Goal: Transaction & Acquisition: Purchase product/service

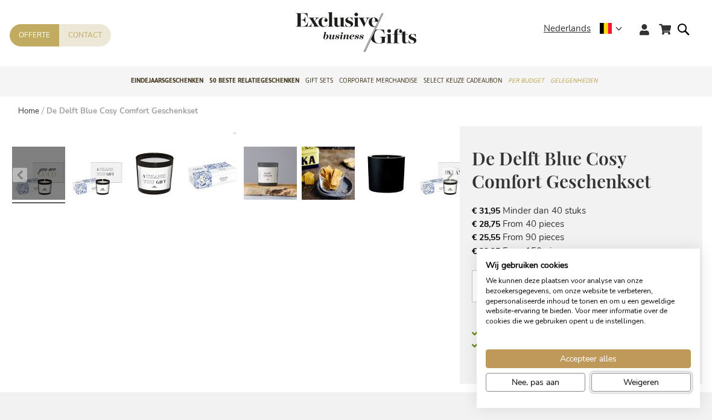
click at [636, 381] on span "Weigeren" at bounding box center [641, 382] width 36 height 13
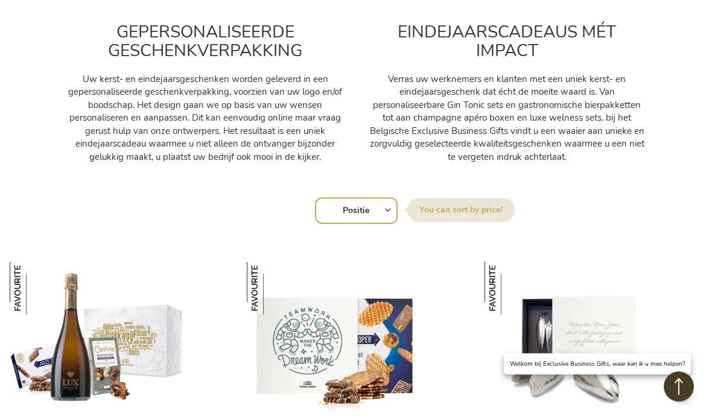
scroll to position [608, 0]
click at [370, 209] on select "Positie Best Sellers Meest bekeken Nieuw Biggest Saving Price: low to high Pric…" at bounding box center [356, 210] width 83 height 27
select select "price_asc"
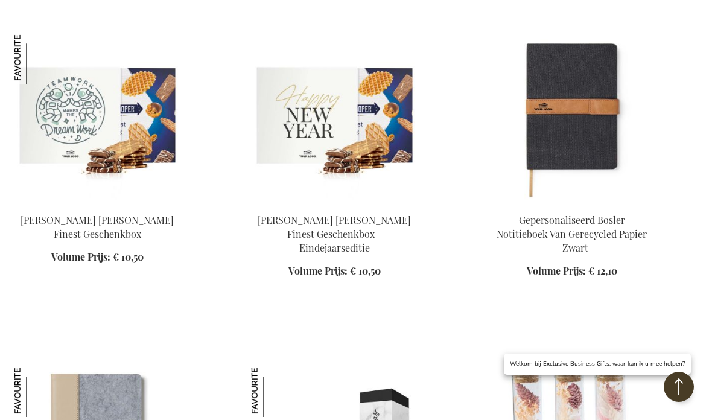
scroll to position [1683, 0]
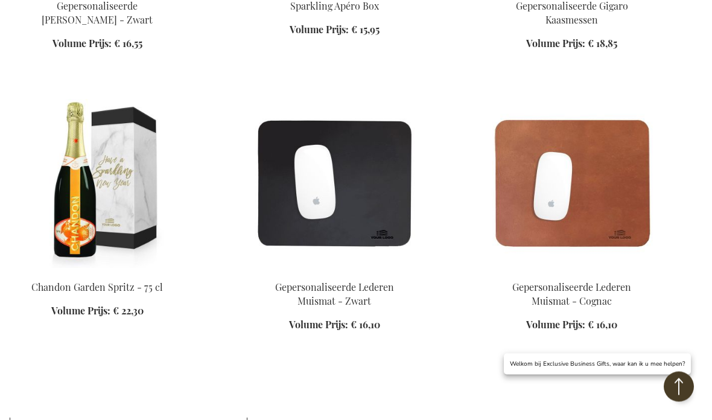
scroll to position [2821, 0]
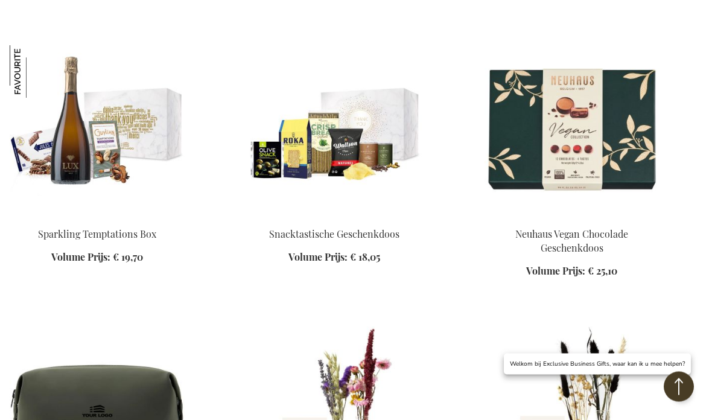
scroll to position [3753, 0]
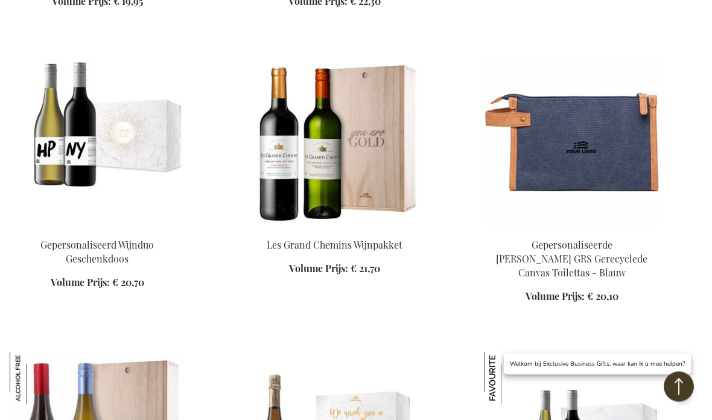
scroll to position [4638, 0]
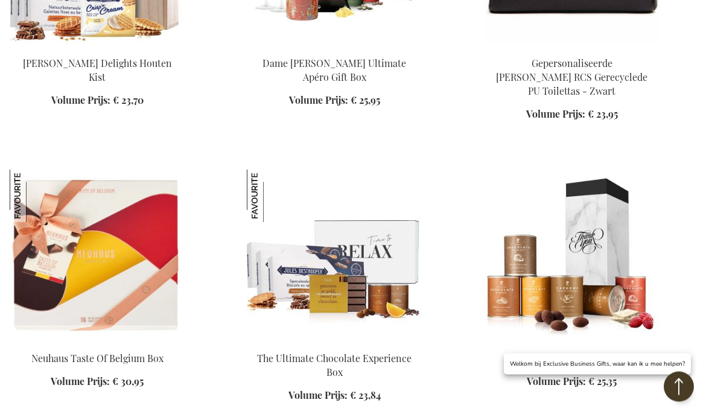
scroll to position [5981, 0]
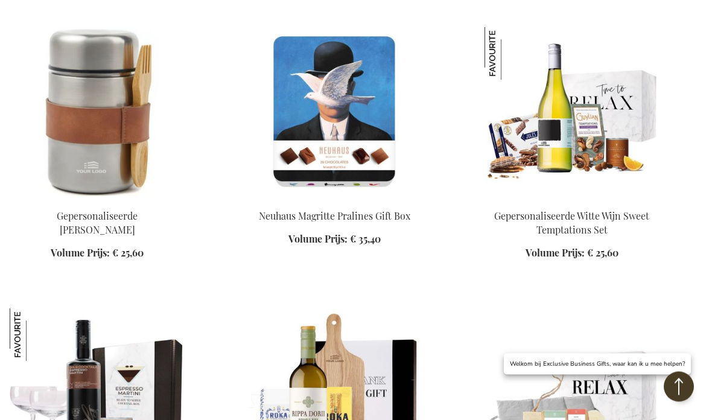
scroll to position [8139, 0]
